Goal: Check status

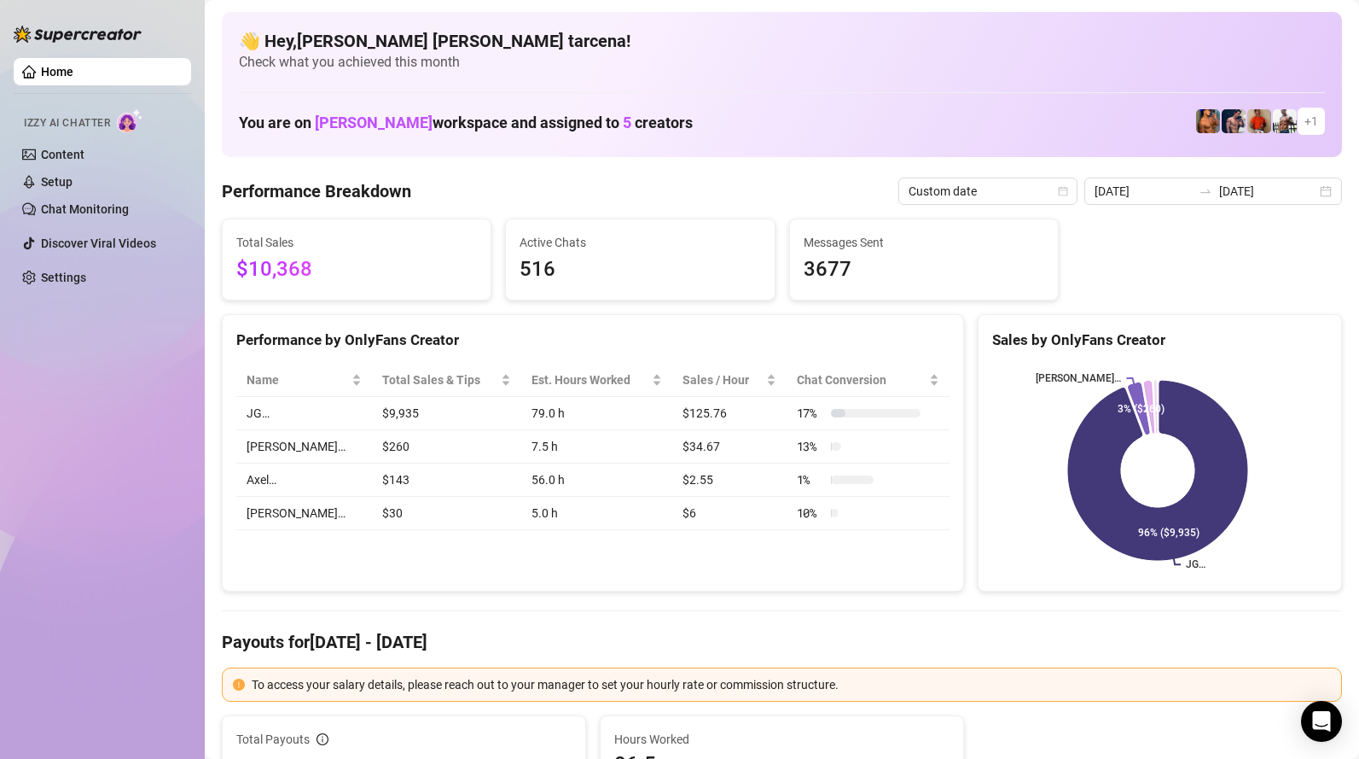
click at [1253, 185] on input "[DATE]" at bounding box center [1267, 191] width 97 height 19
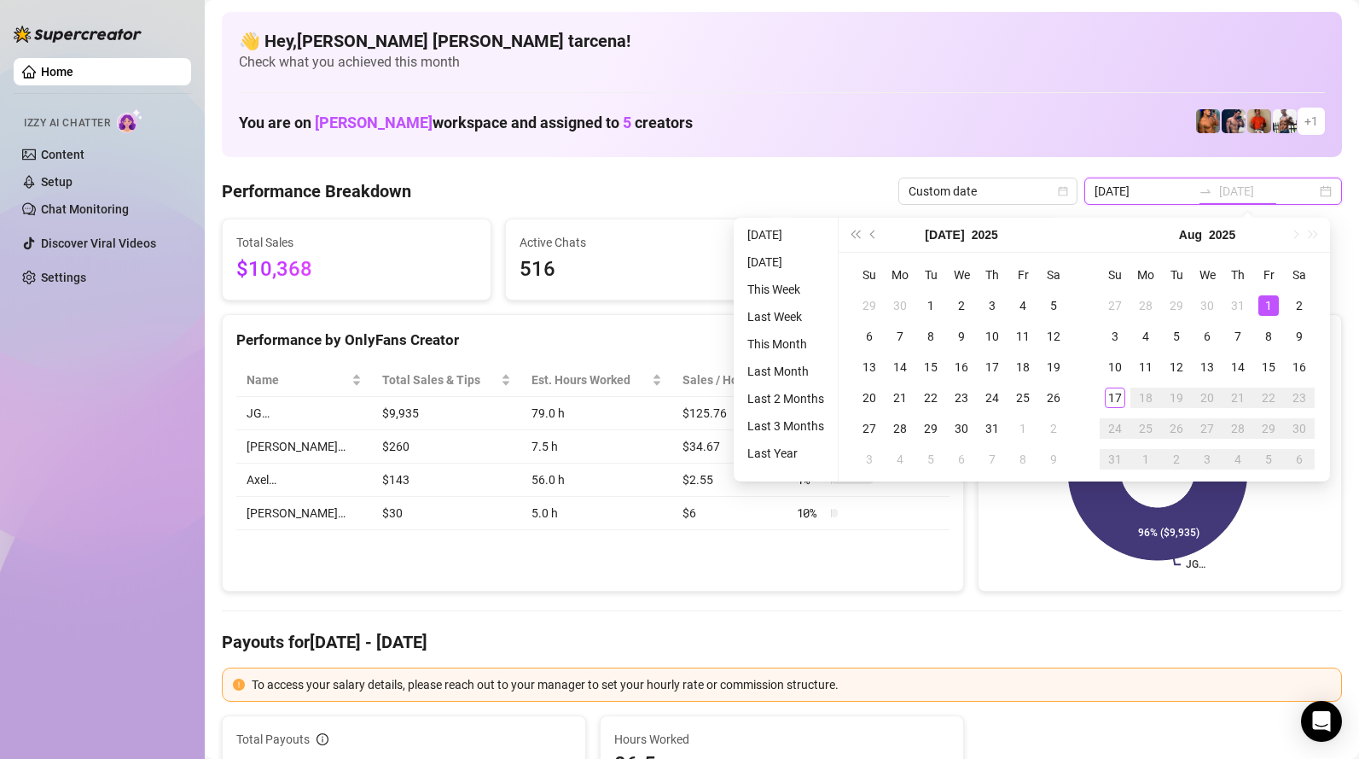
type input "[DATE]"
click at [1119, 394] on div "17" at bounding box center [1115, 397] width 20 height 20
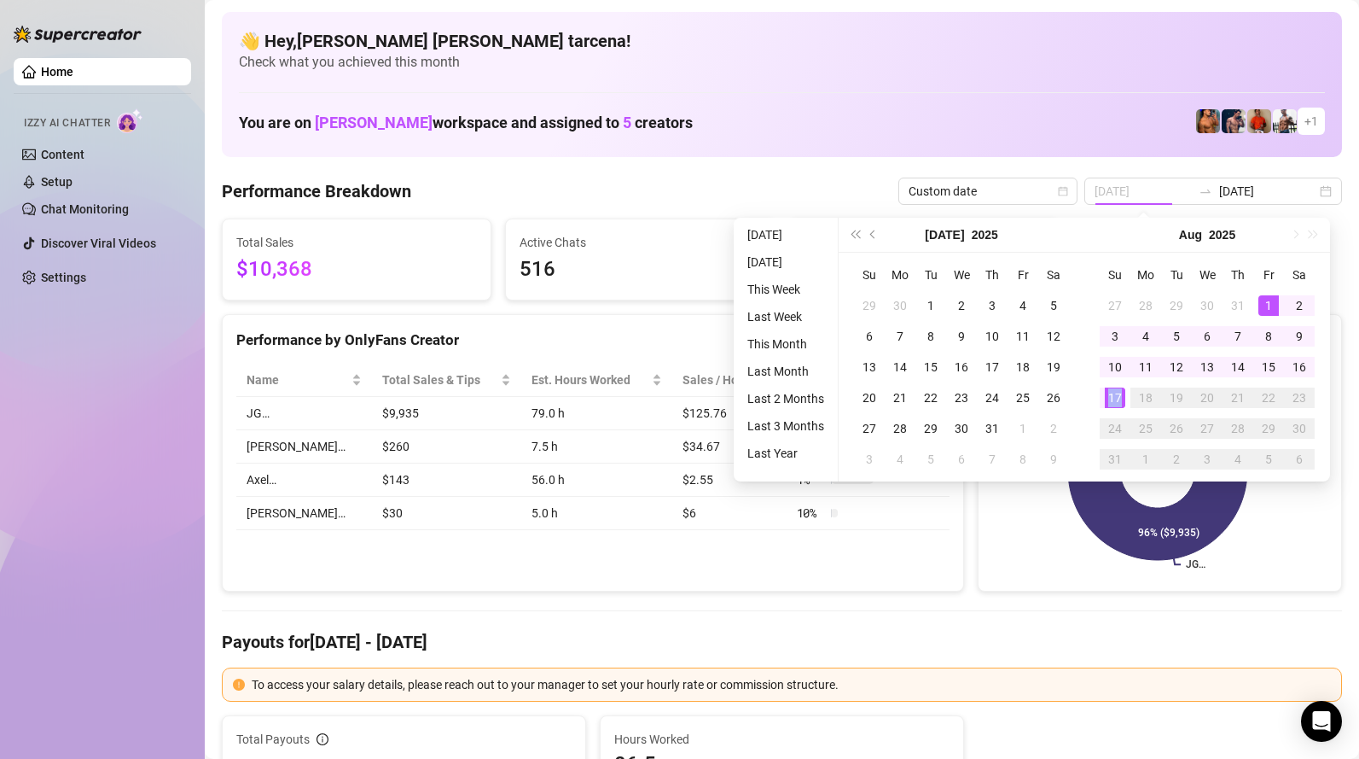
click at [1119, 394] on div "17" at bounding box center [1115, 397] width 20 height 20
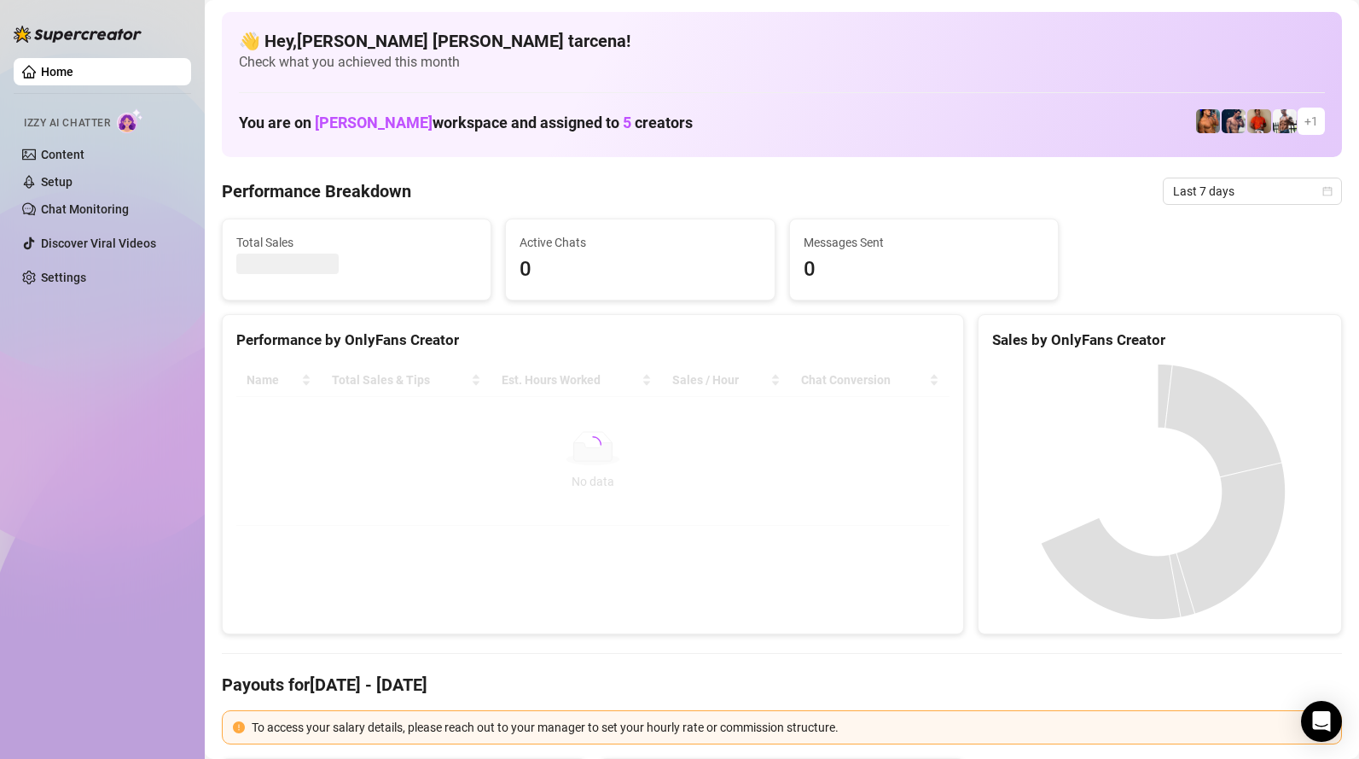
click at [1245, 193] on span "Last 7 days" at bounding box center [1252, 191] width 159 height 26
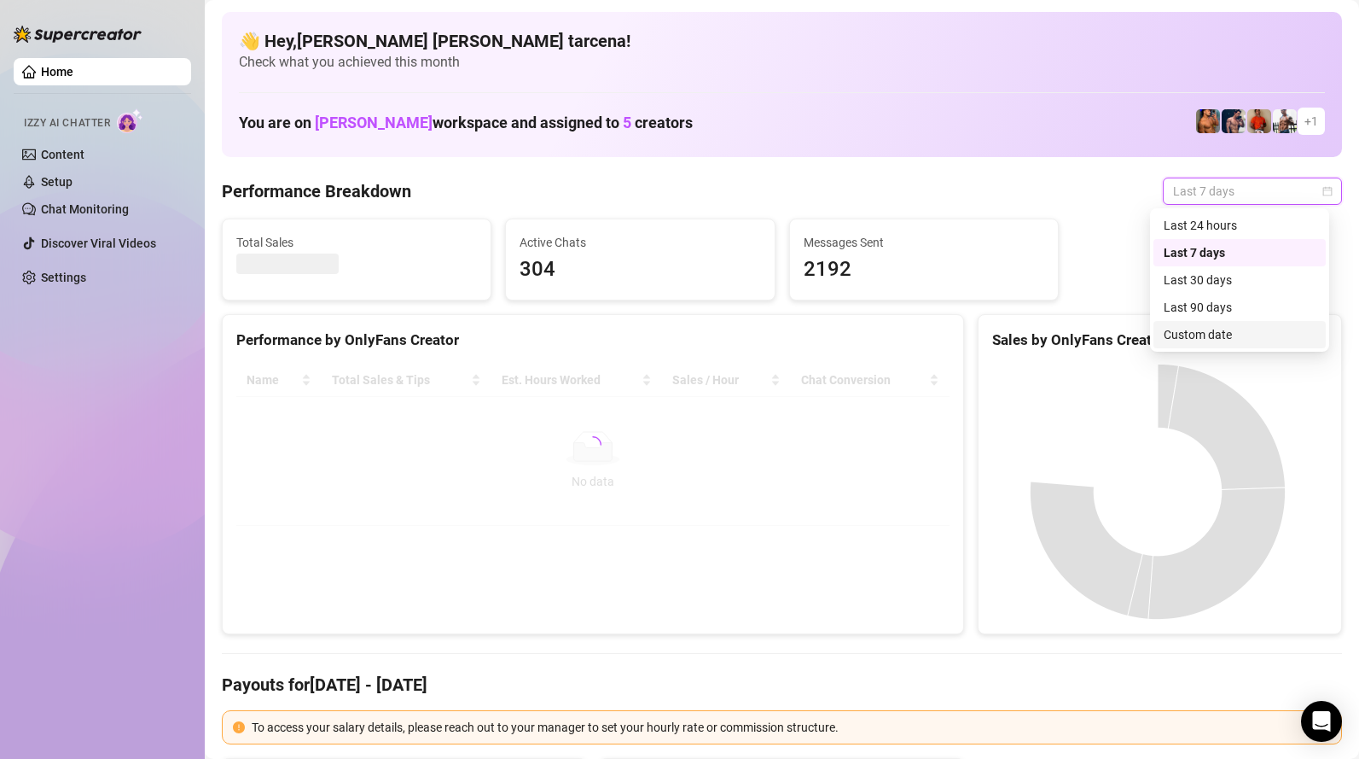
click at [1236, 339] on div "Custom date" at bounding box center [1240, 334] width 152 height 19
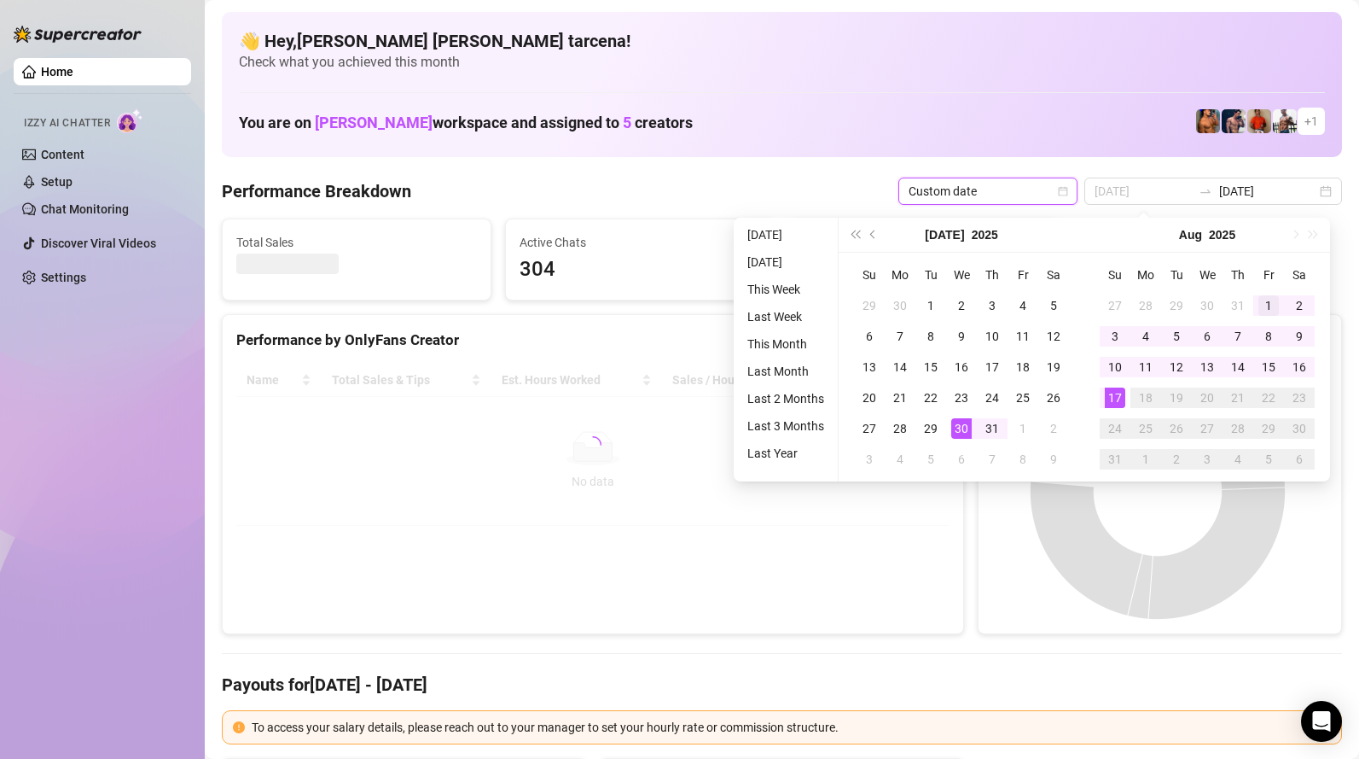
type input "[DATE]"
click at [1272, 301] on div "1" at bounding box center [1269, 305] width 20 height 20
type input "[DATE]"
click at [1113, 398] on div "17" at bounding box center [1115, 397] width 20 height 20
type input "[DATE]"
